Goal: Transaction & Acquisition: Subscribe to service/newsletter

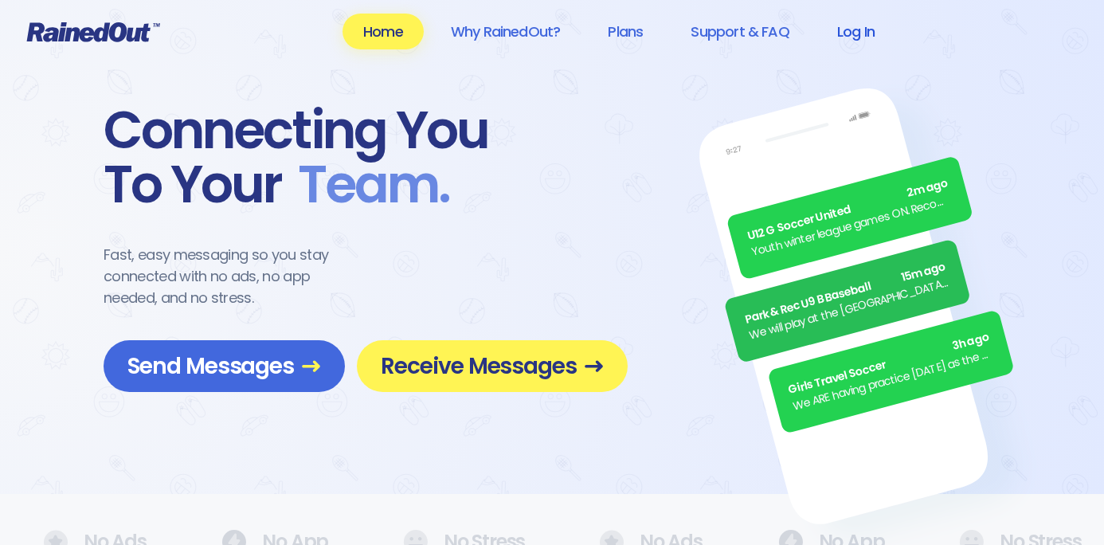
click at [851, 32] on link "Log In" at bounding box center [855, 32] width 79 height 36
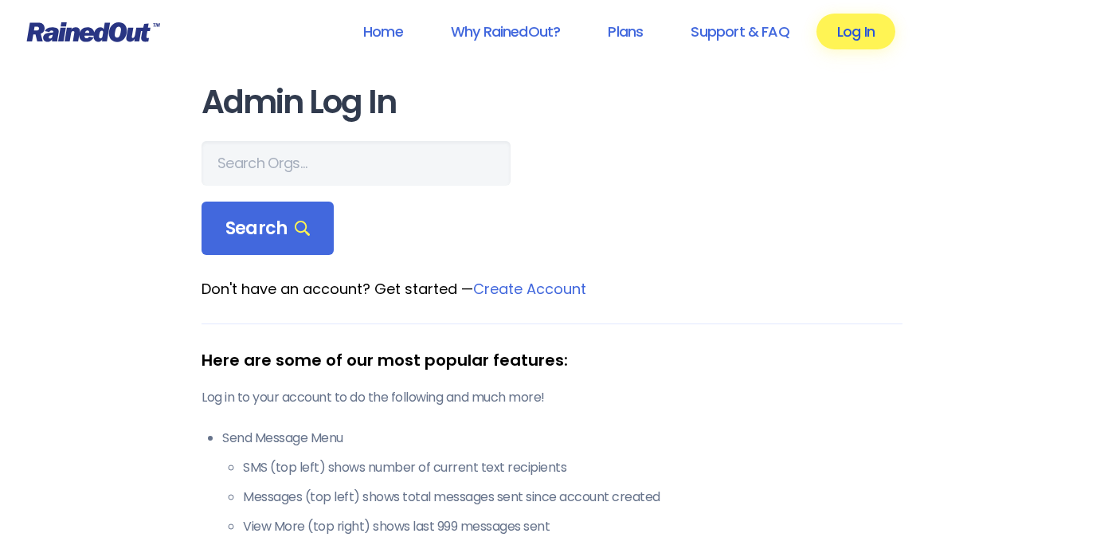
click at [853, 34] on link "Log In" at bounding box center [855, 32] width 79 height 36
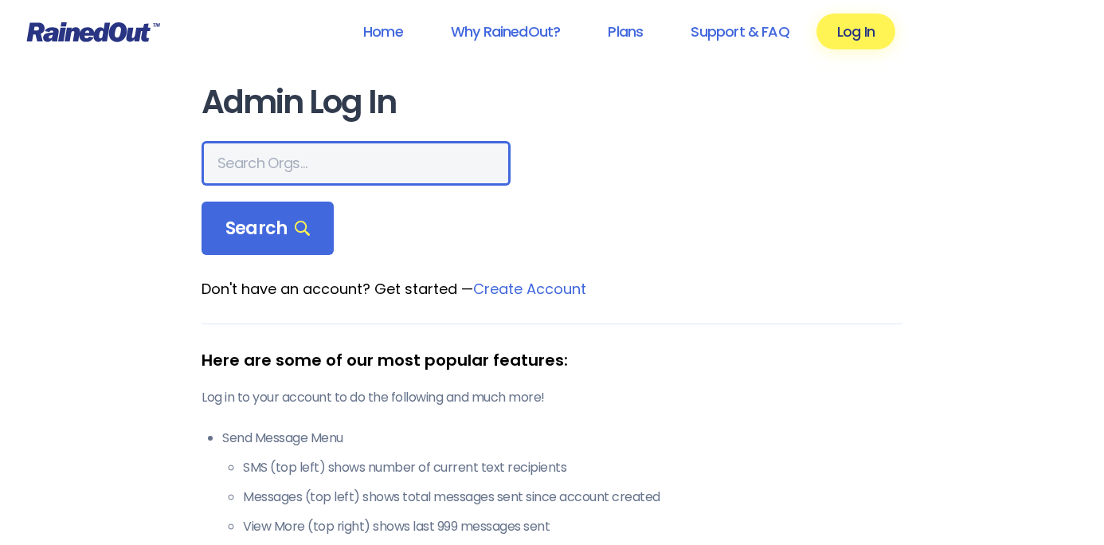
click at [293, 169] on input "text" at bounding box center [355, 163] width 309 height 45
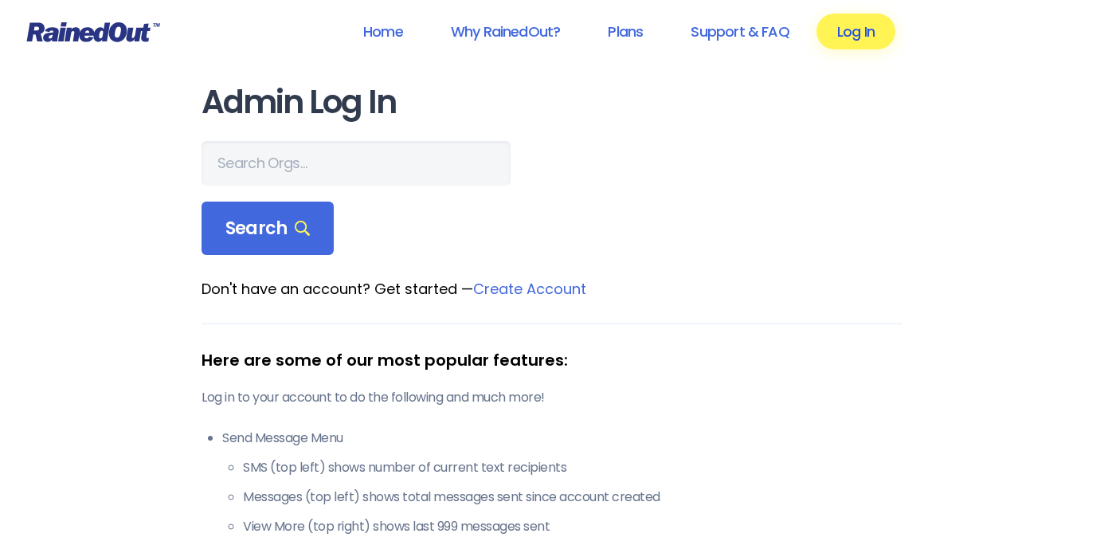
click at [858, 27] on link "Log In" at bounding box center [855, 32] width 79 height 36
click at [848, 34] on link "Log In" at bounding box center [855, 32] width 79 height 36
click at [269, 235] on span "Search" at bounding box center [267, 228] width 84 height 22
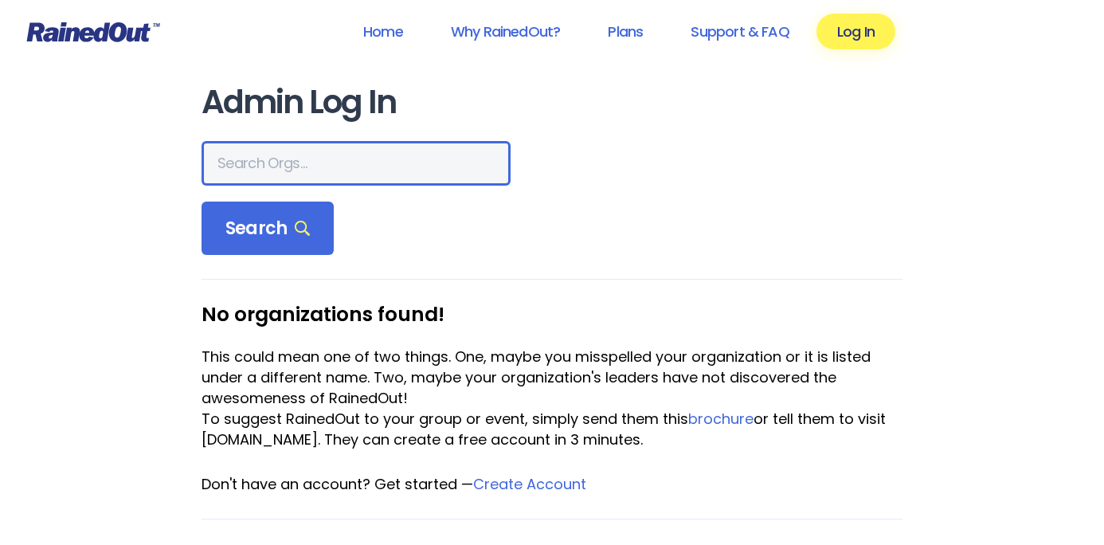
click at [260, 174] on input "text" at bounding box center [355, 163] width 309 height 45
click at [260, 162] on input "text" at bounding box center [355, 163] width 309 height 45
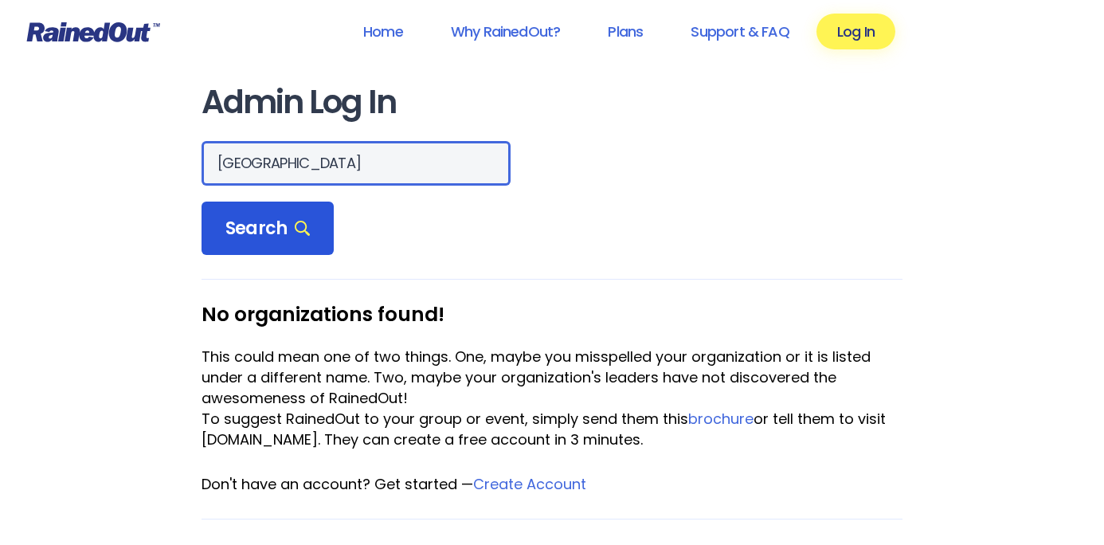
type input "[GEOGRAPHIC_DATA]"
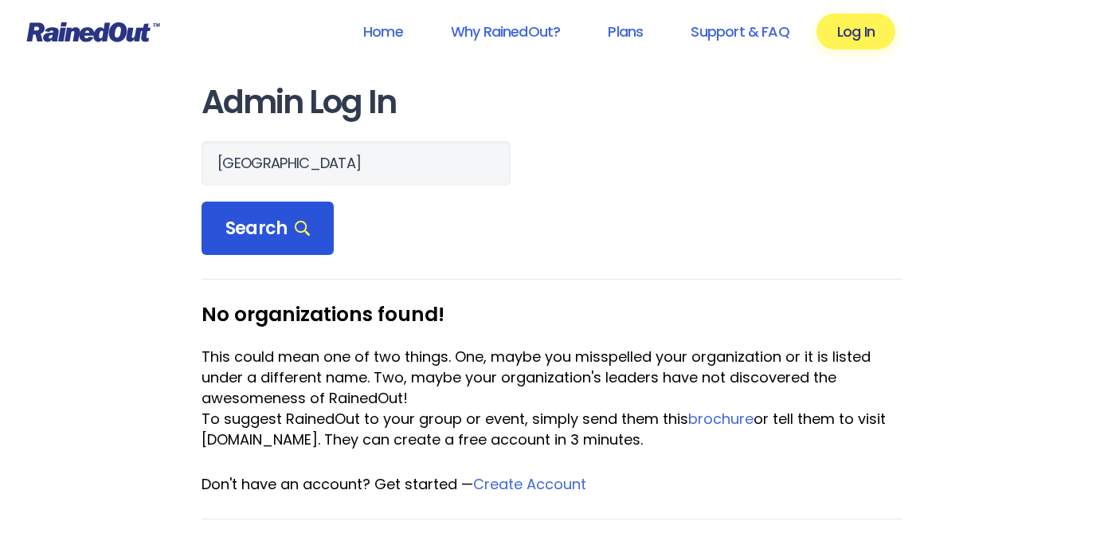
click at [282, 236] on span "Search" at bounding box center [267, 228] width 84 height 22
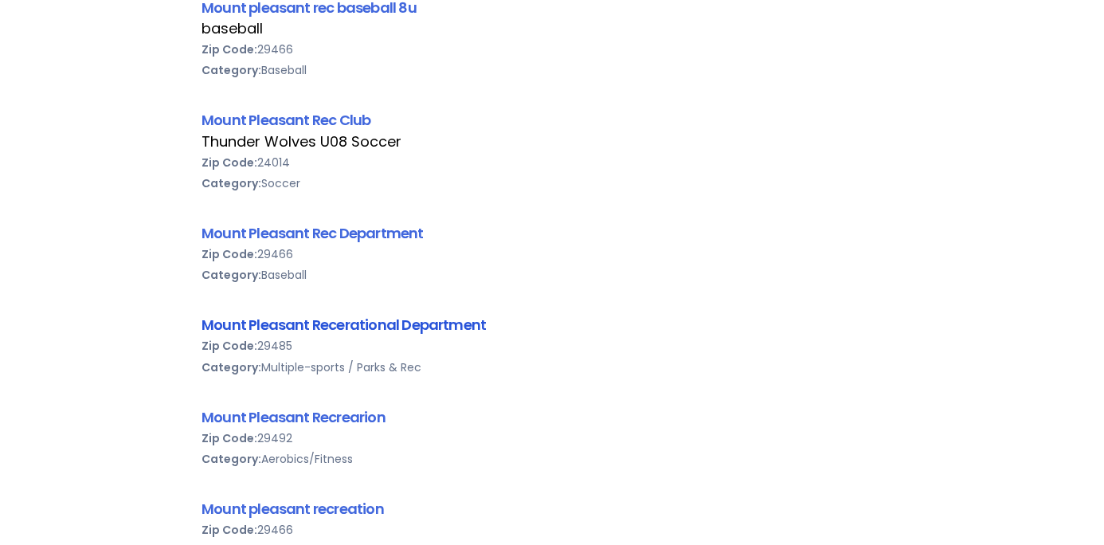
scroll to position [728, 0]
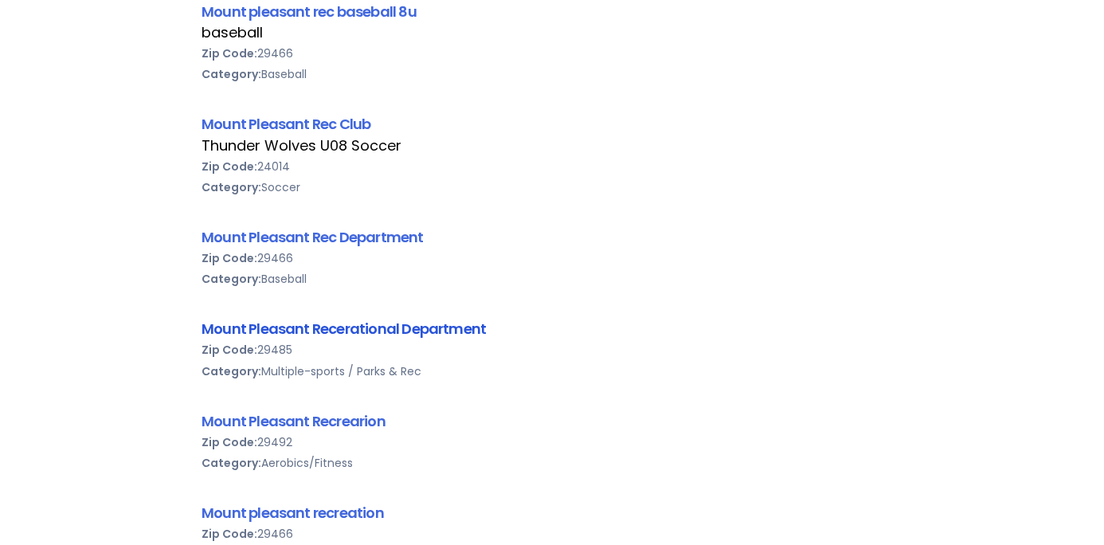
click at [390, 329] on link "Mount Pleasant Recerational Department" at bounding box center [343, 329] width 284 height 20
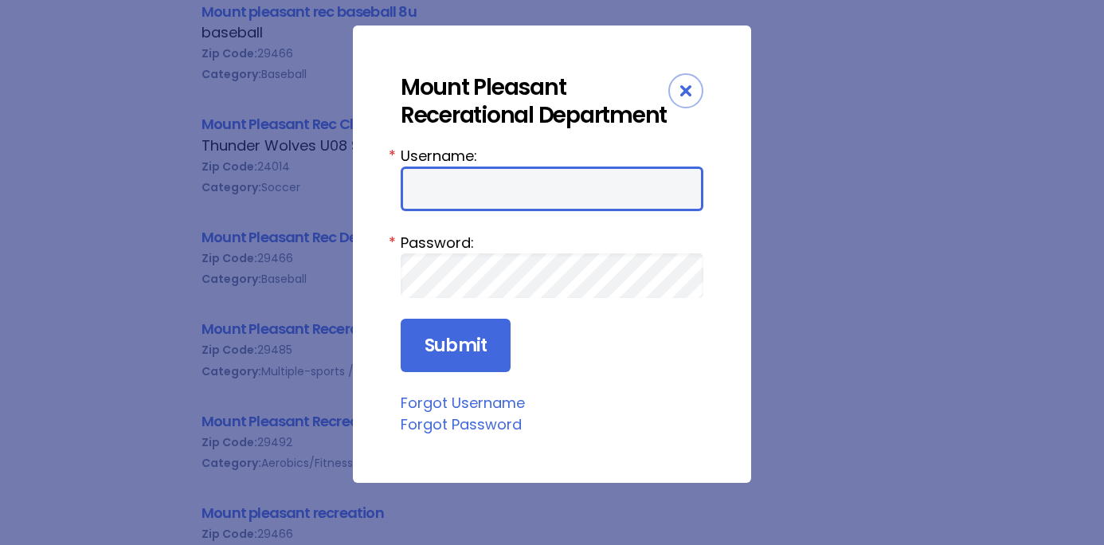
click at [440, 197] on input "Username:" at bounding box center [552, 188] width 303 height 45
type input "m"
type input "laurenmele@gmail.com"
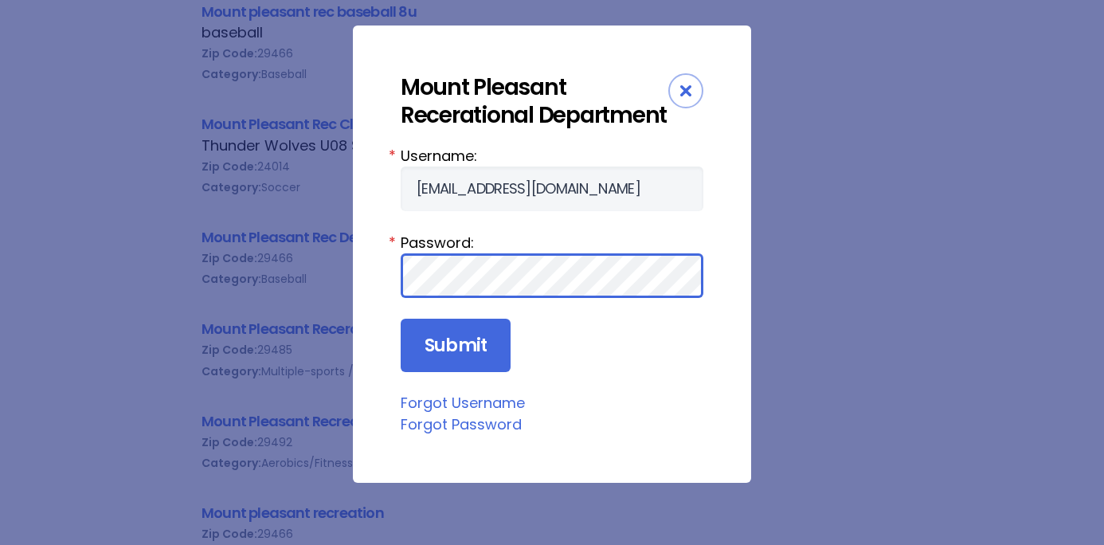
click at [401, 319] on input "Submit" at bounding box center [456, 346] width 110 height 54
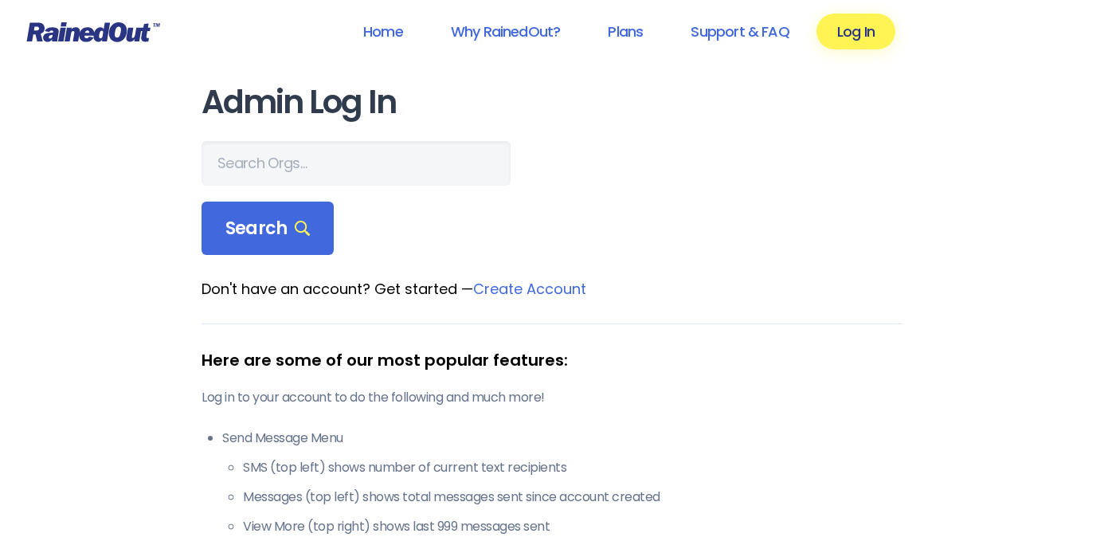
click at [518, 288] on link "Create Account" at bounding box center [529, 289] width 113 height 20
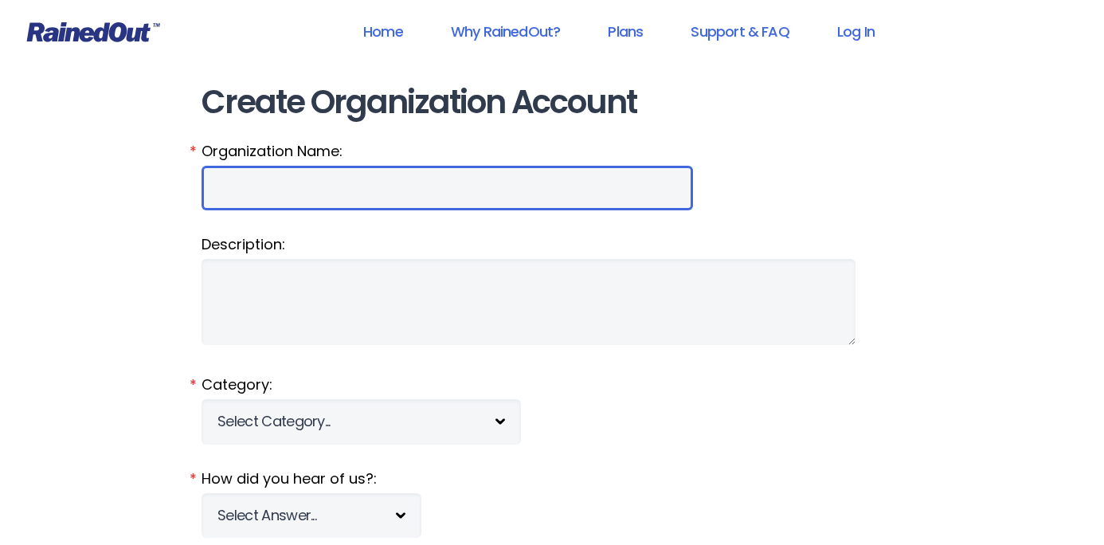
click at [330, 197] on input "Organization Name:" at bounding box center [446, 188] width 491 height 45
type input "mount pleasant re"
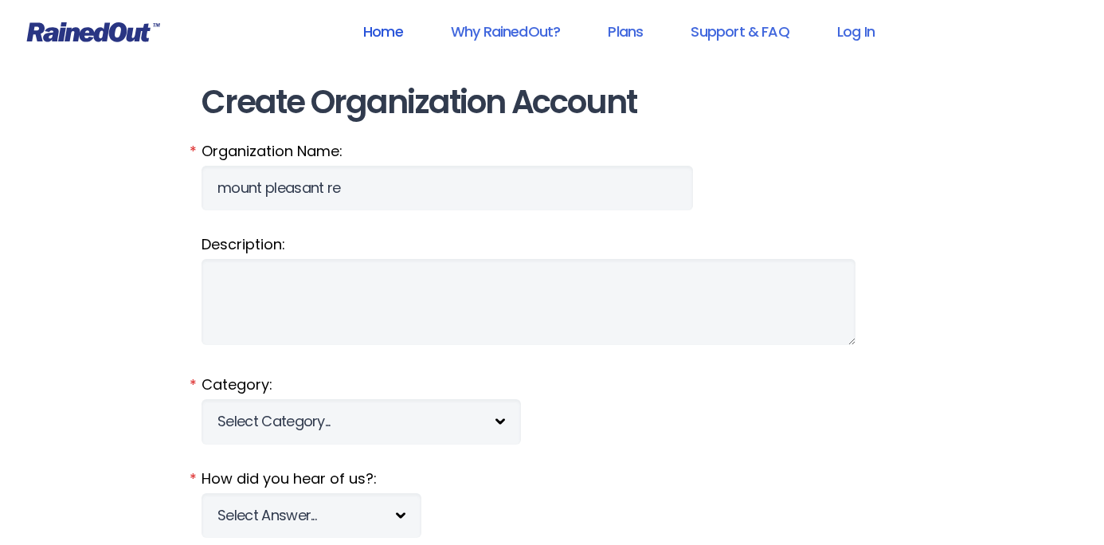
click at [389, 34] on link "Home" at bounding box center [382, 32] width 81 height 36
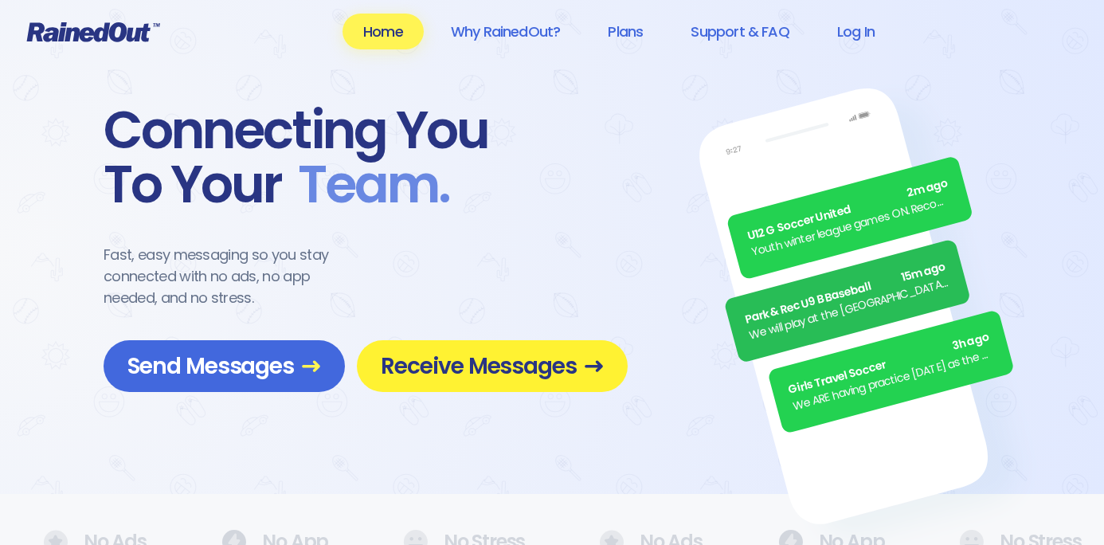
click at [454, 380] on span "Receive Messages" at bounding box center [492, 366] width 223 height 28
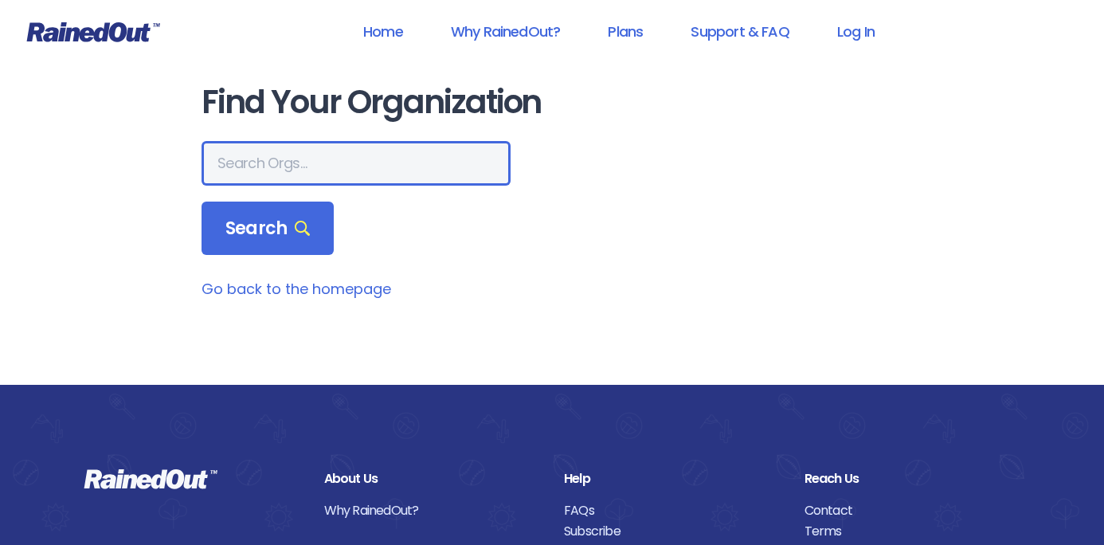
click at [291, 148] on input "text" at bounding box center [355, 163] width 309 height 45
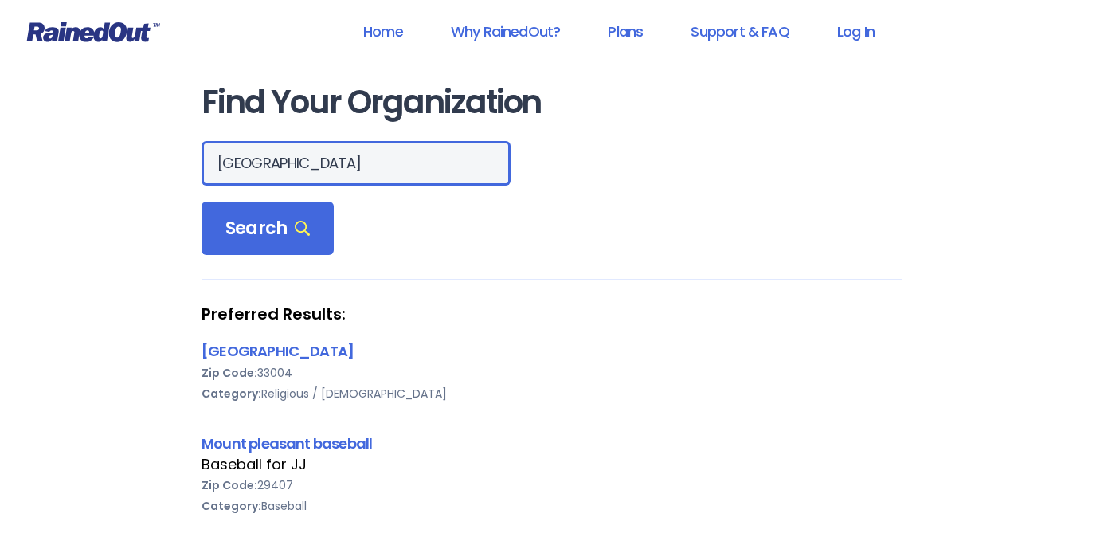
drag, startPoint x: 334, startPoint y: 166, endPoint x: 193, endPoint y: 164, distance: 141.8
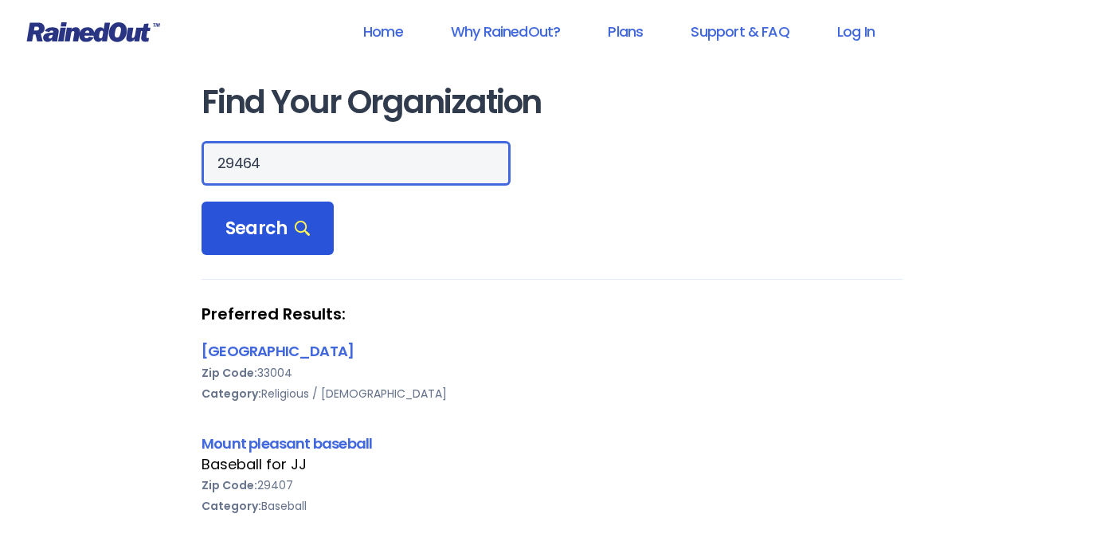
type input "29464"
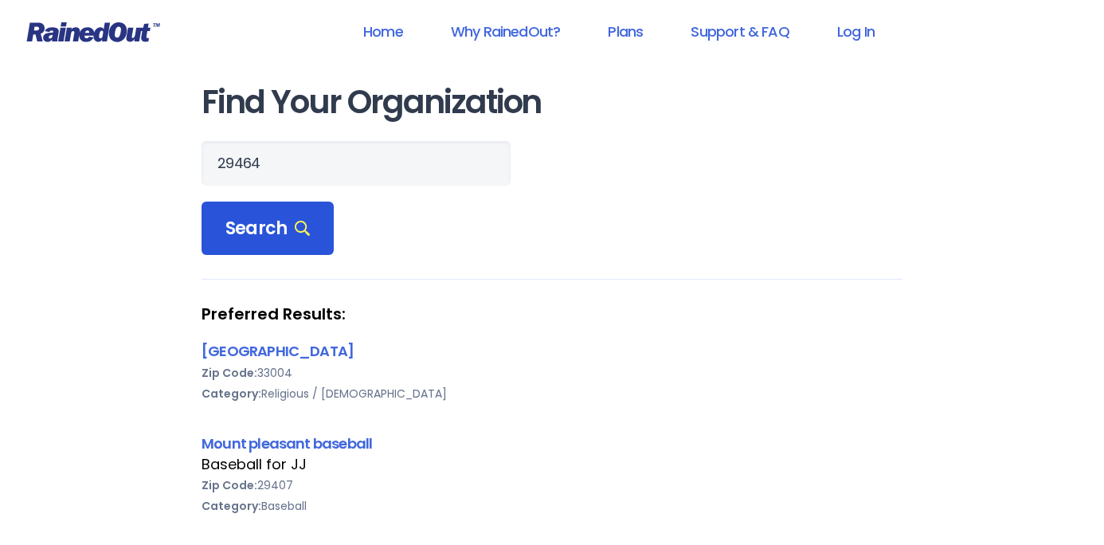
click at [255, 226] on span "Search" at bounding box center [267, 228] width 84 height 22
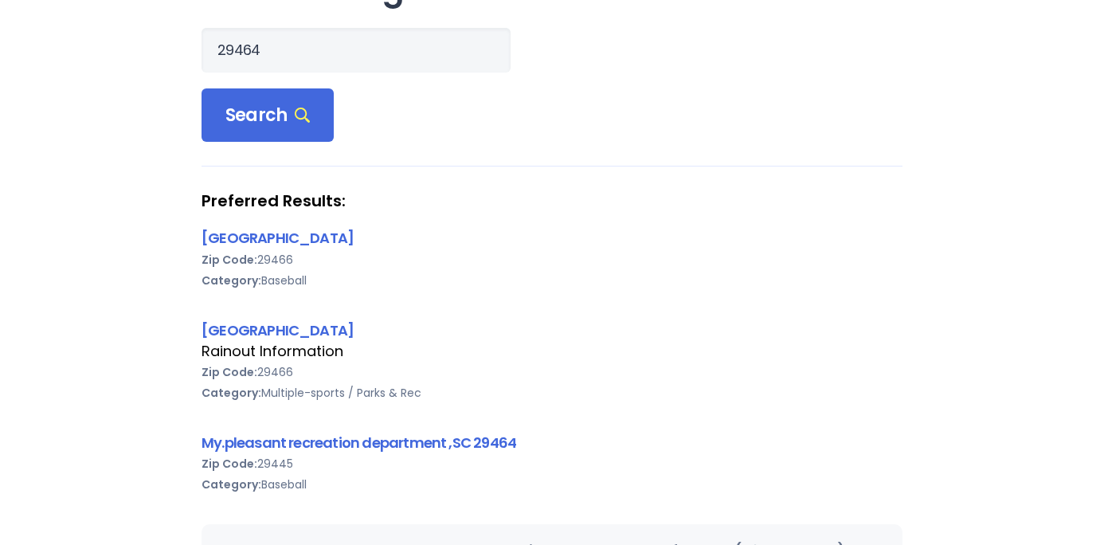
scroll to position [111, 0]
click at [354, 333] on link "[GEOGRAPHIC_DATA]" at bounding box center [277, 332] width 152 height 20
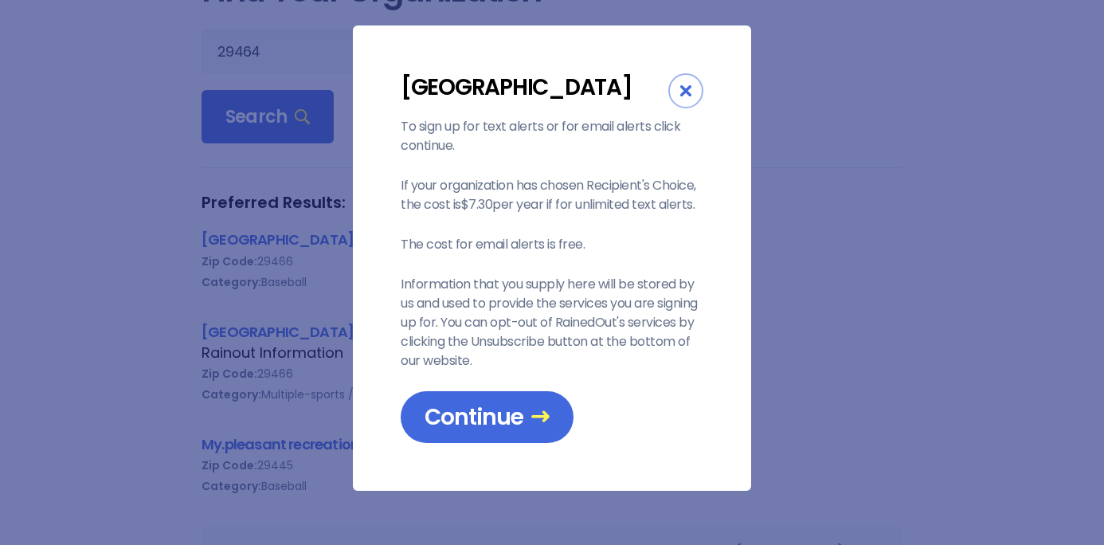
scroll to position [26, 0]
click at [496, 431] on span "Continue" at bounding box center [486, 417] width 125 height 28
